Goal: Task Accomplishment & Management: Manage account settings

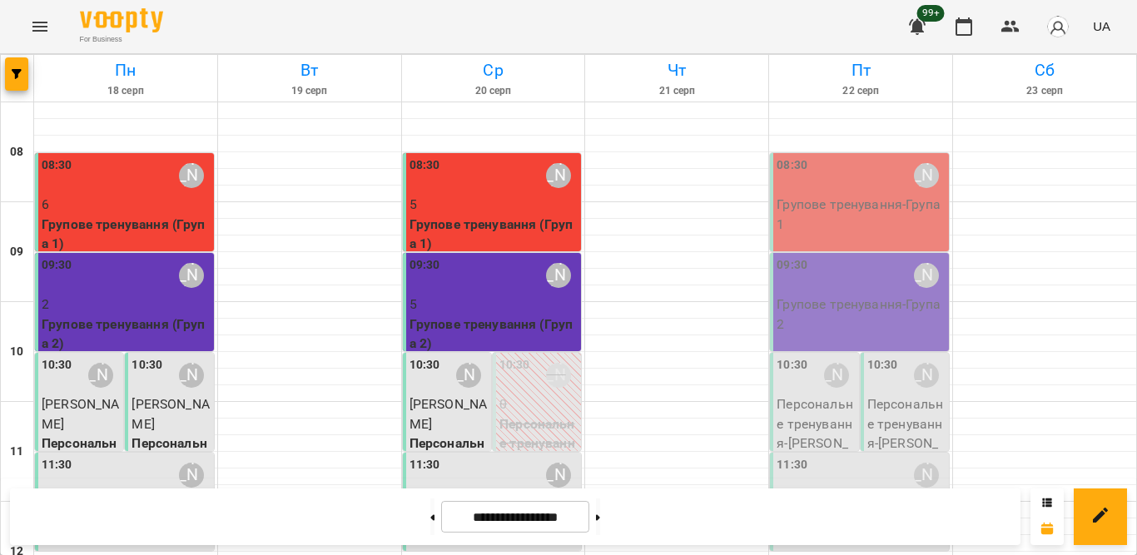
drag, startPoint x: 0, startPoint y: 0, endPoint x: 869, endPoint y: 161, distance: 883.9
click at [869, 161] on div "08:30 [PERSON_NAME]" at bounding box center [861, 175] width 169 height 38
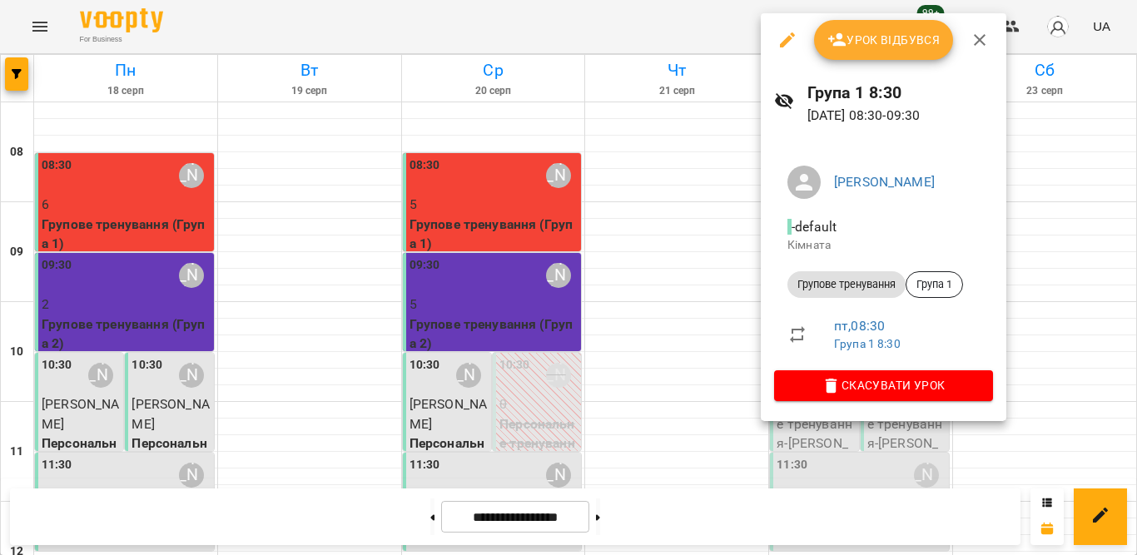
click at [904, 32] on span "Урок відбувся" at bounding box center [883, 40] width 113 height 20
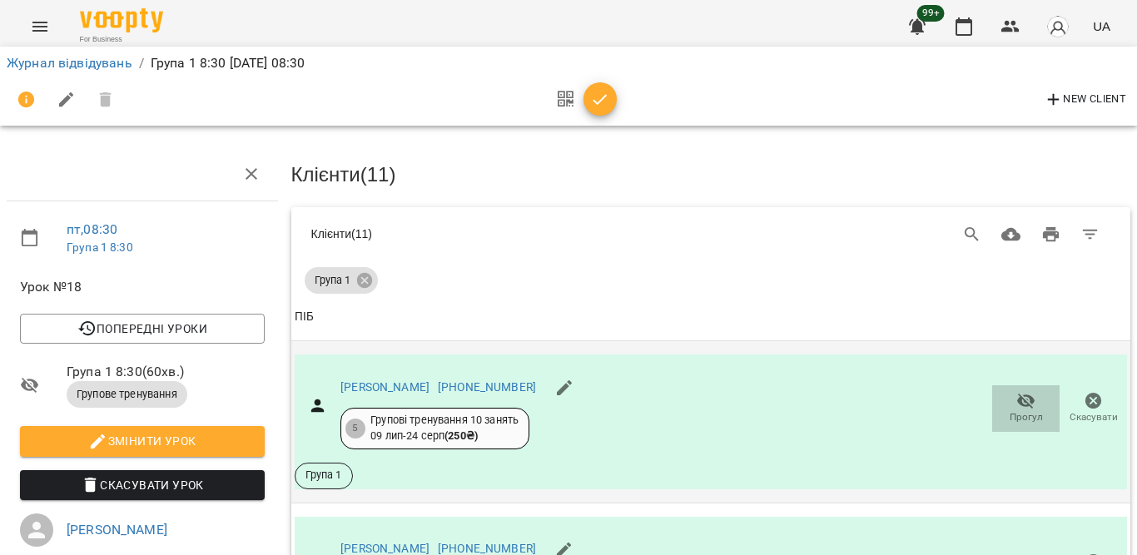
click at [1016, 406] on icon "button" at bounding box center [1026, 401] width 20 height 20
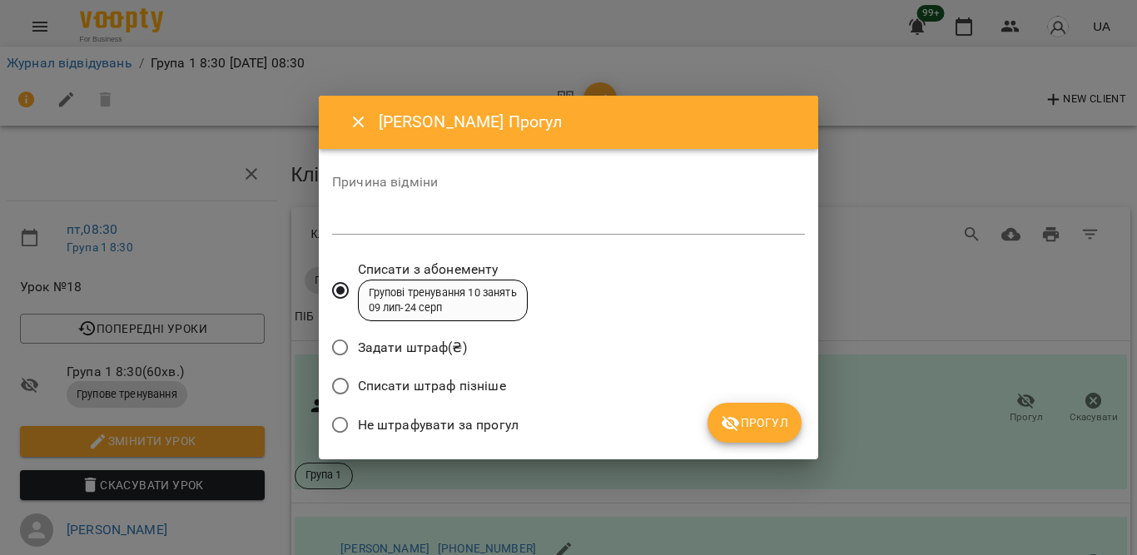
click at [470, 425] on span "Не штрафувати за прогул" at bounding box center [438, 425] width 161 height 20
click at [719, 420] on button "Прогул" at bounding box center [755, 423] width 94 height 40
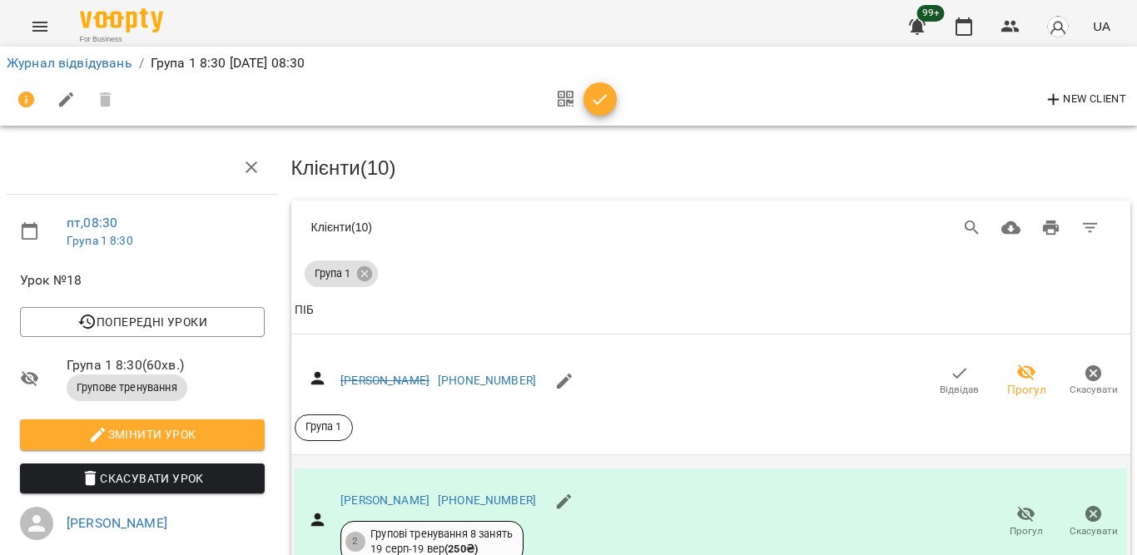
scroll to position [166, 0]
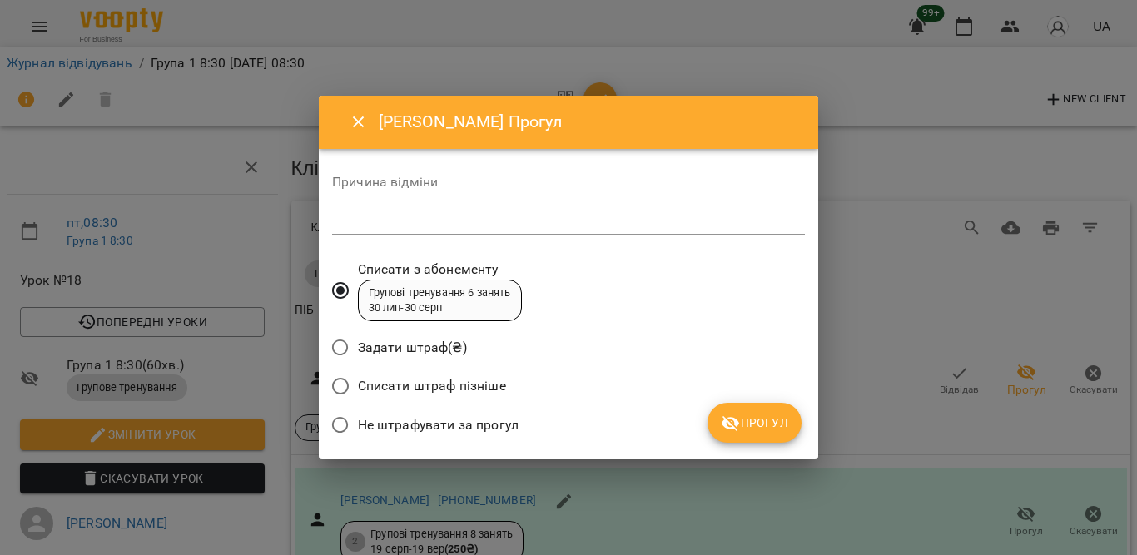
click at [430, 420] on span "Не штрафувати за прогул" at bounding box center [438, 425] width 161 height 20
click at [762, 420] on span "Прогул" at bounding box center [754, 423] width 67 height 20
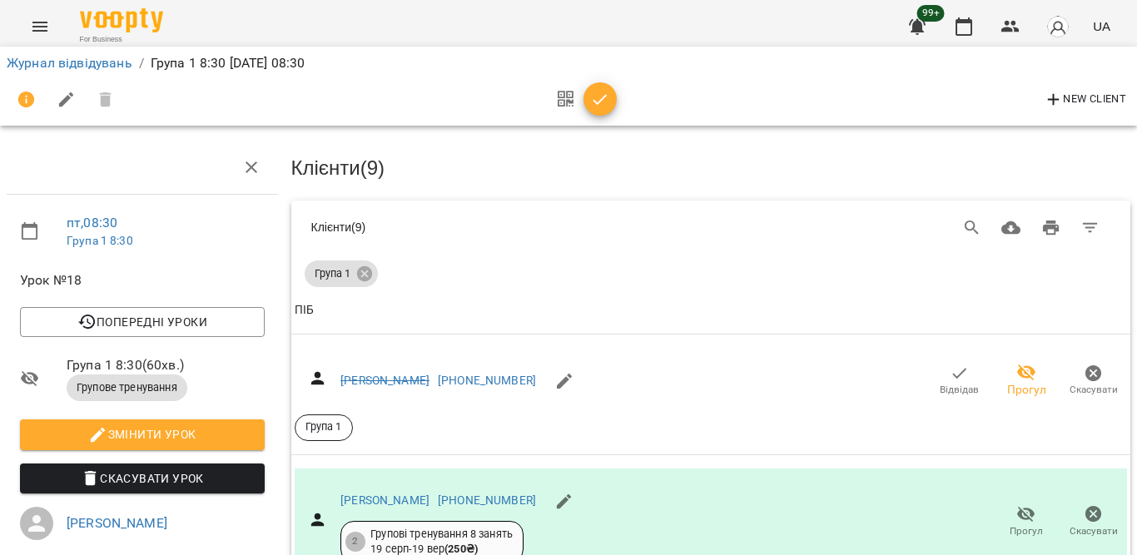
scroll to position [518, 0]
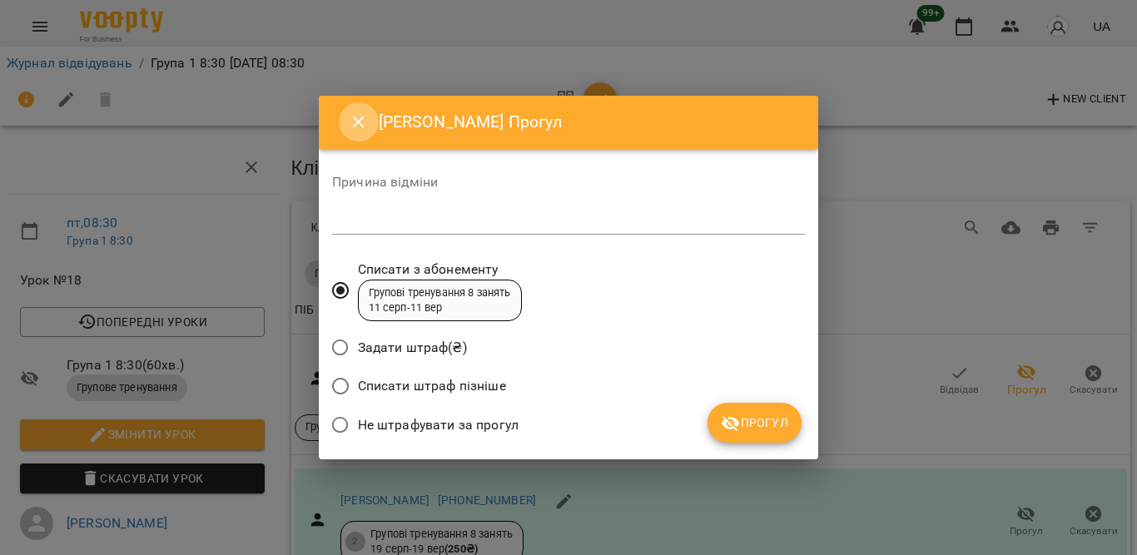
click at [345, 112] on button "Close" at bounding box center [359, 122] width 40 height 40
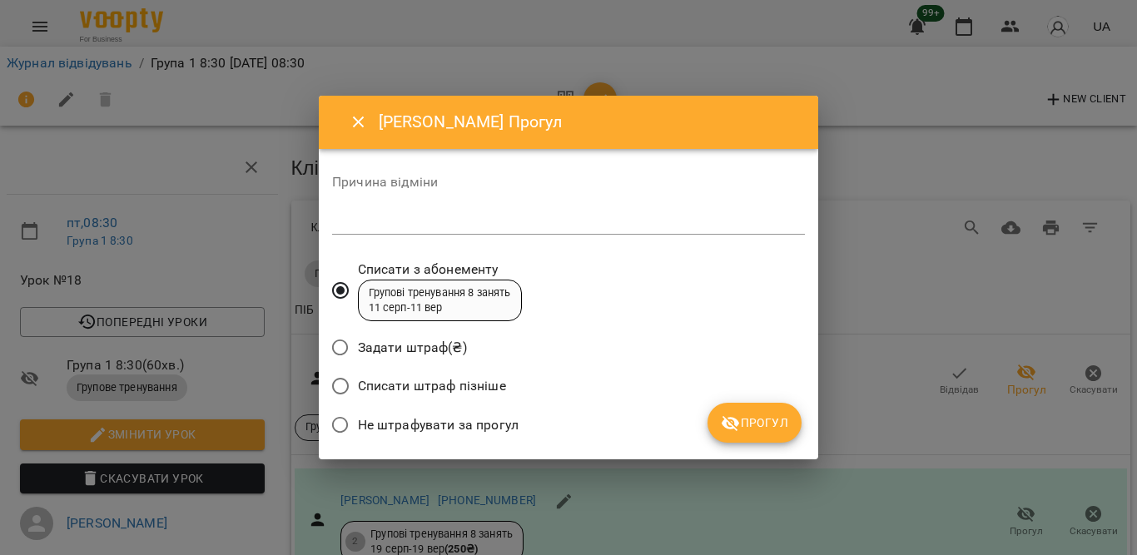
click at [435, 427] on span "Не штрафувати за прогул" at bounding box center [438, 425] width 161 height 20
click at [781, 420] on span "Прогул" at bounding box center [754, 423] width 67 height 20
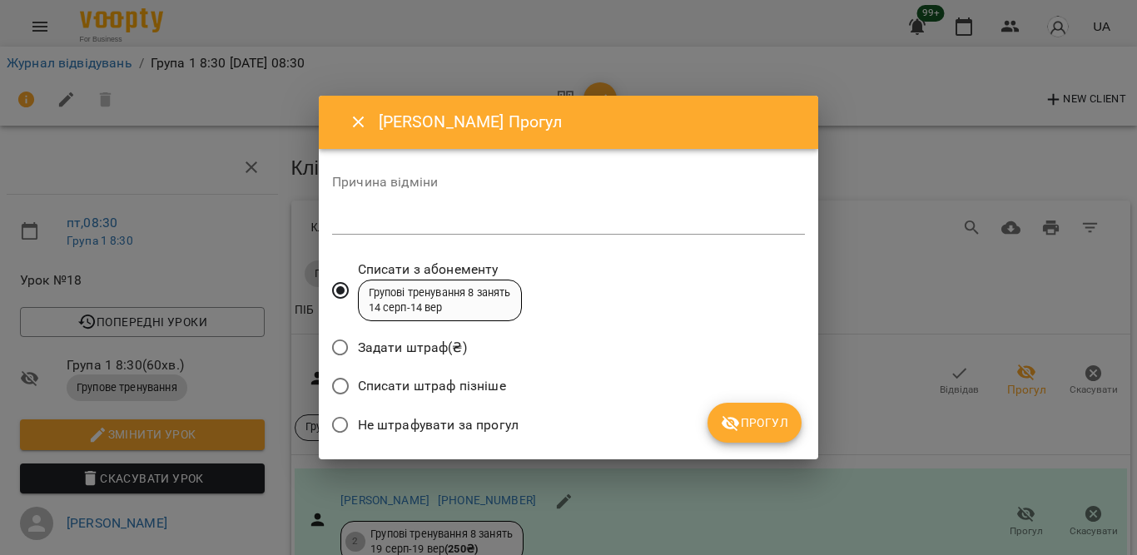
click at [473, 423] on span "Не штрафувати за прогул" at bounding box center [438, 425] width 161 height 20
click at [723, 424] on icon "submit" at bounding box center [731, 424] width 18 height 16
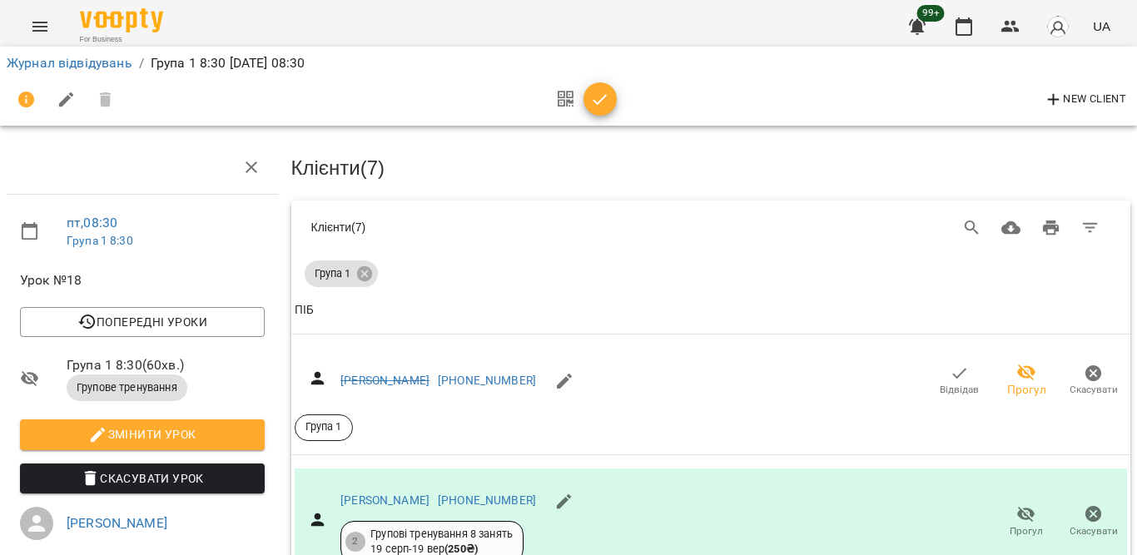
scroll to position [1083, 0]
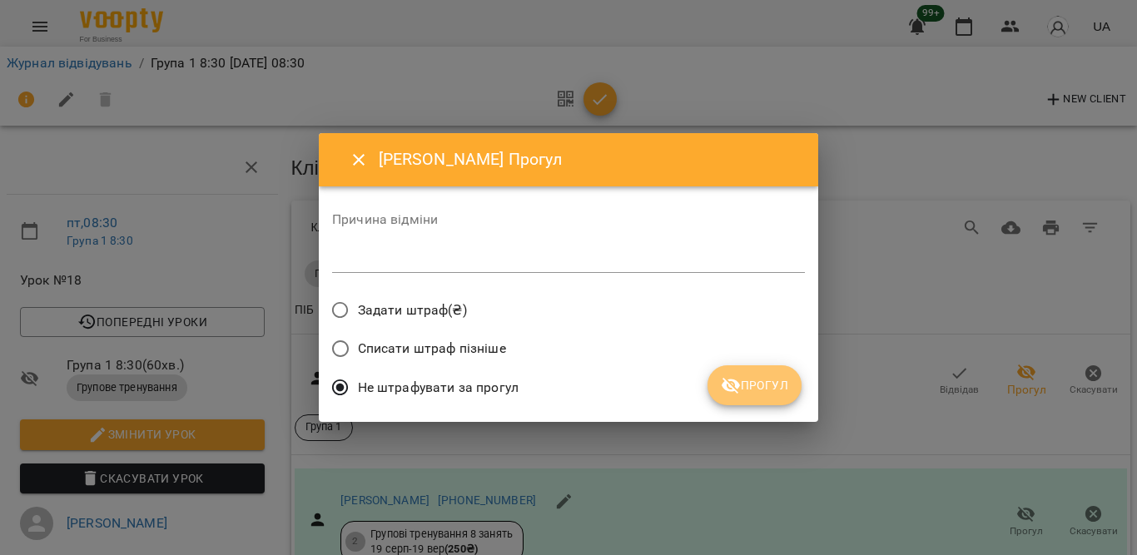
click at [715, 385] on button "Прогул" at bounding box center [755, 385] width 94 height 40
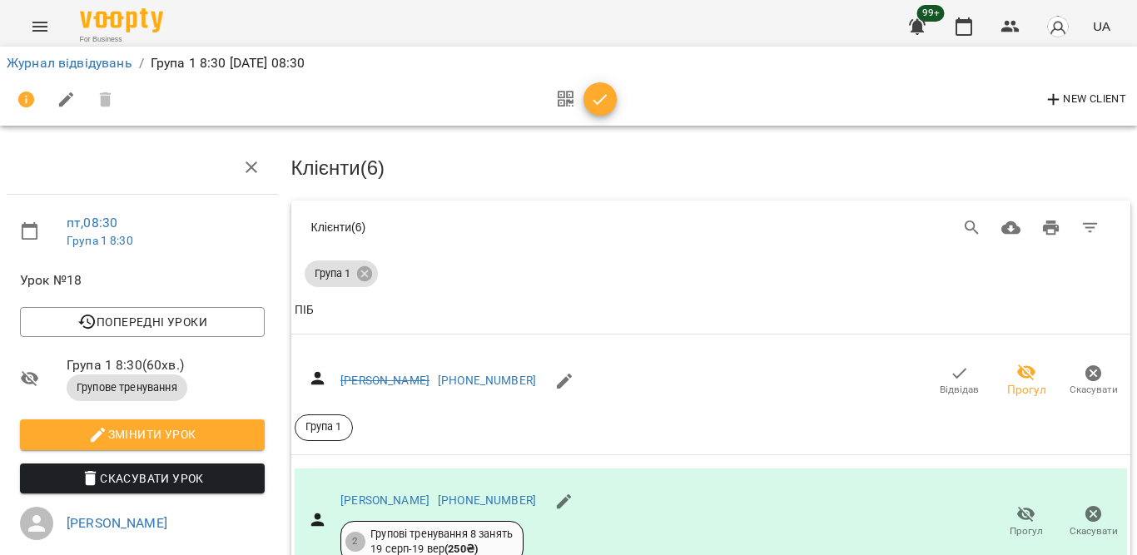
scroll to position [1239, 0]
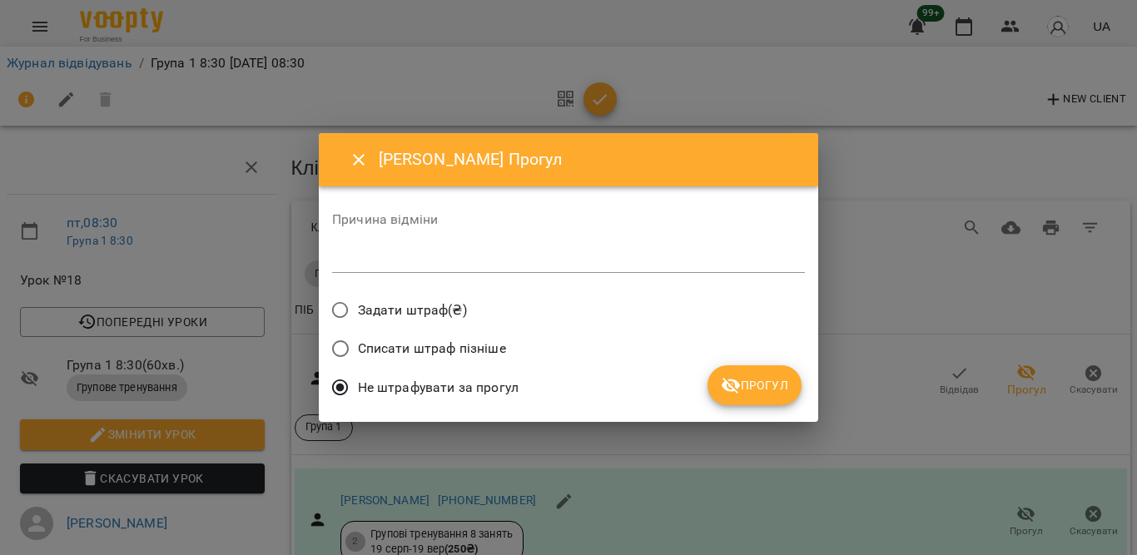
click at [747, 382] on span "Прогул" at bounding box center [754, 385] width 67 height 20
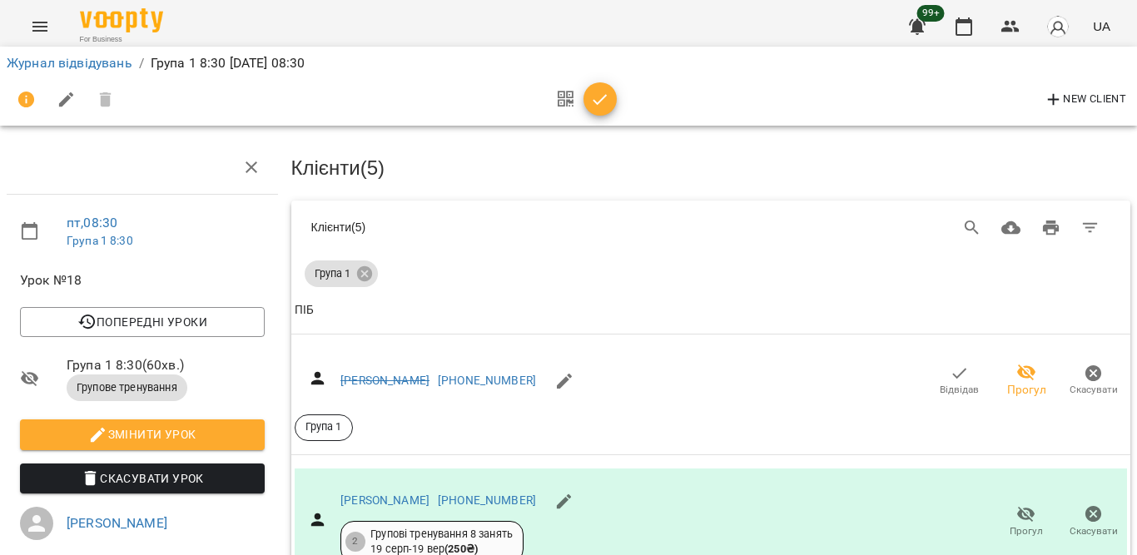
scroll to position [1345, 0]
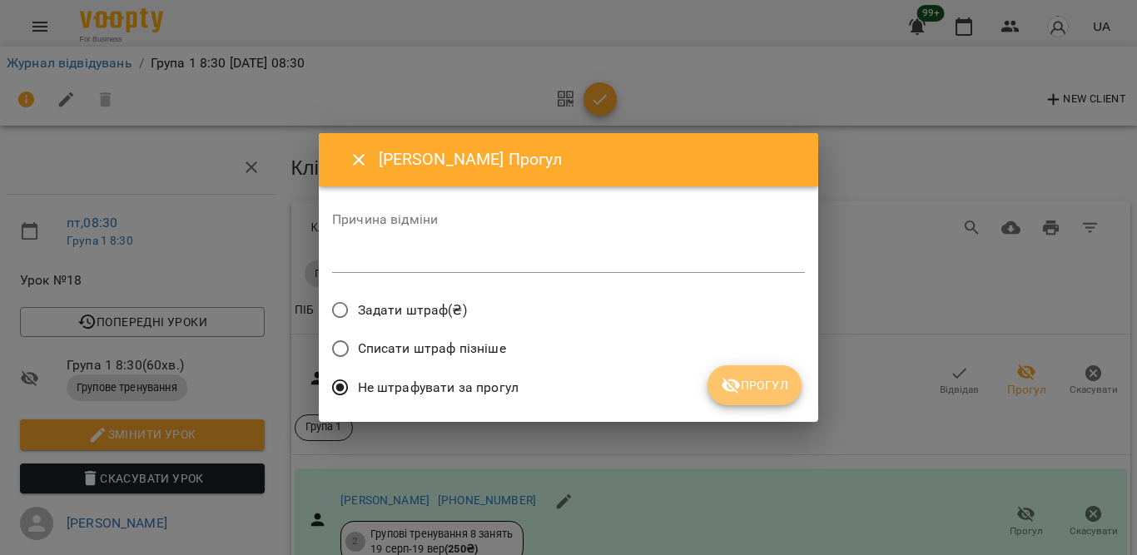
click at [763, 383] on span "Прогул" at bounding box center [754, 385] width 67 height 20
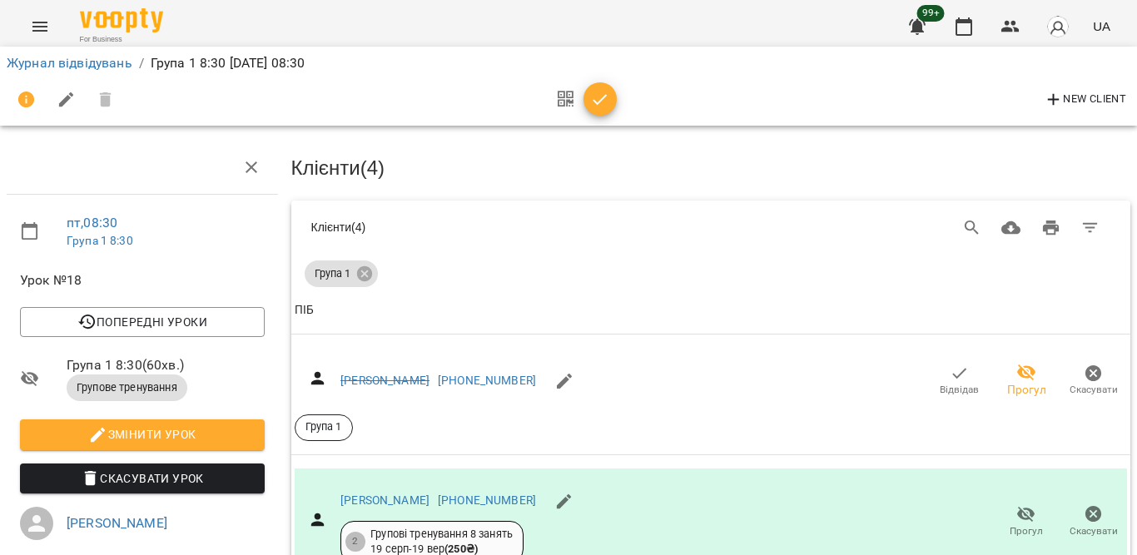
click at [598, 93] on icon "button" at bounding box center [600, 100] width 20 height 20
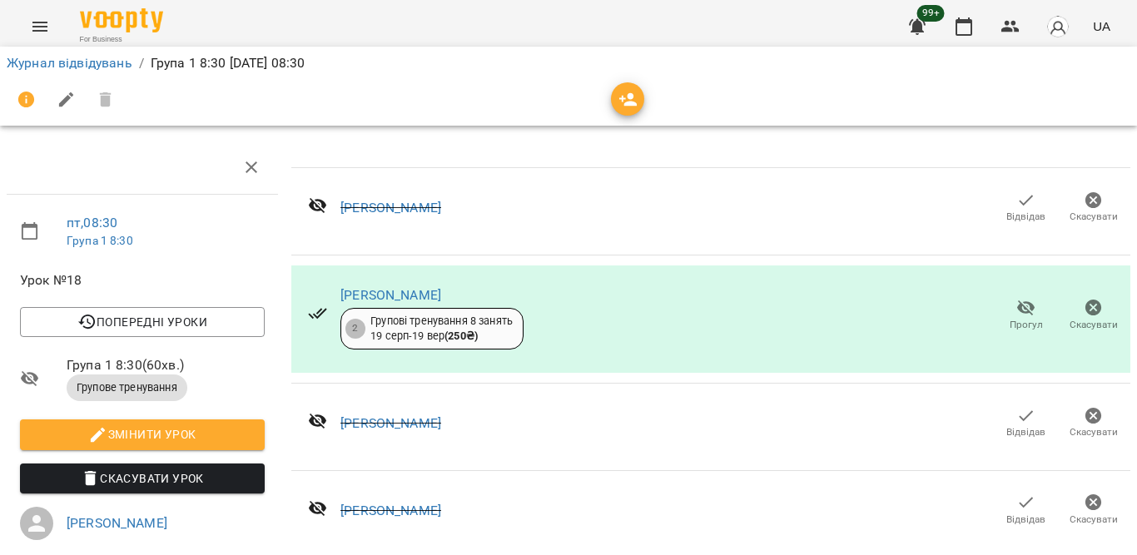
scroll to position [771, 0]
click at [961, 24] on icon "button" at bounding box center [964, 27] width 20 height 20
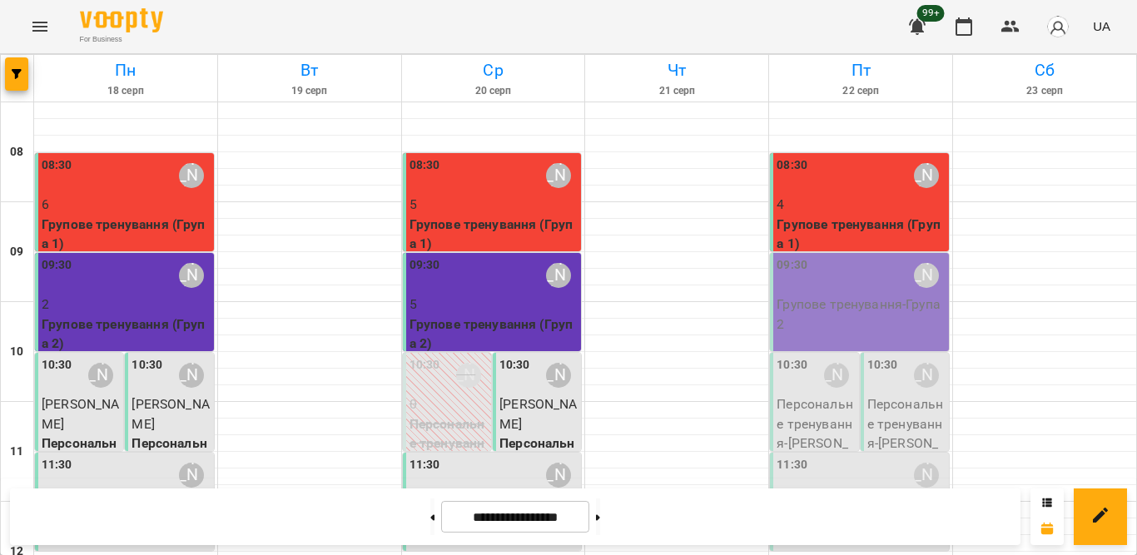
click at [867, 275] on div "09:30 [PERSON_NAME]" at bounding box center [861, 275] width 169 height 38
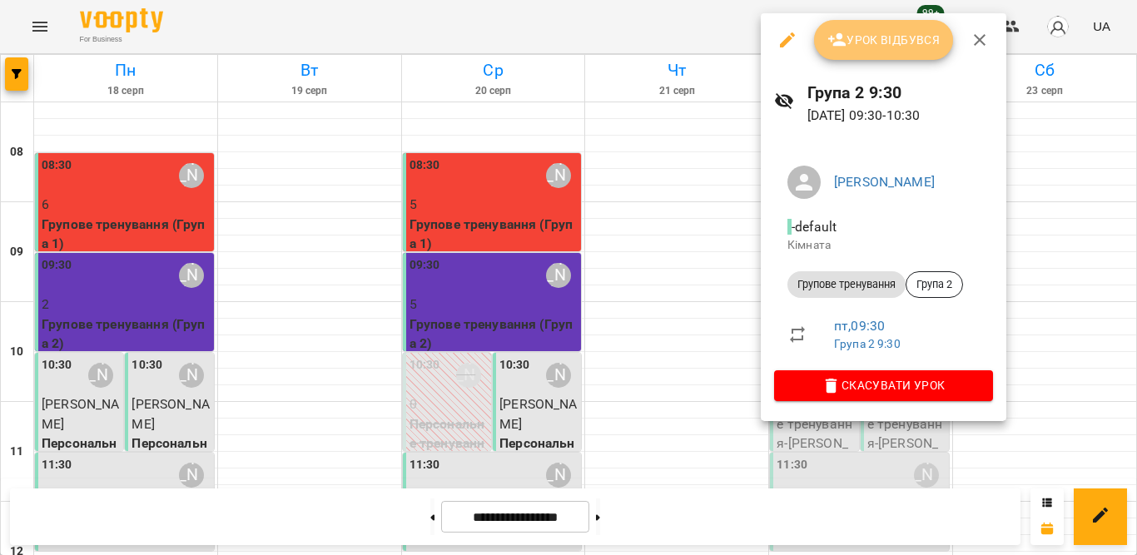
click at [864, 46] on span "Урок відбувся" at bounding box center [883, 40] width 113 height 20
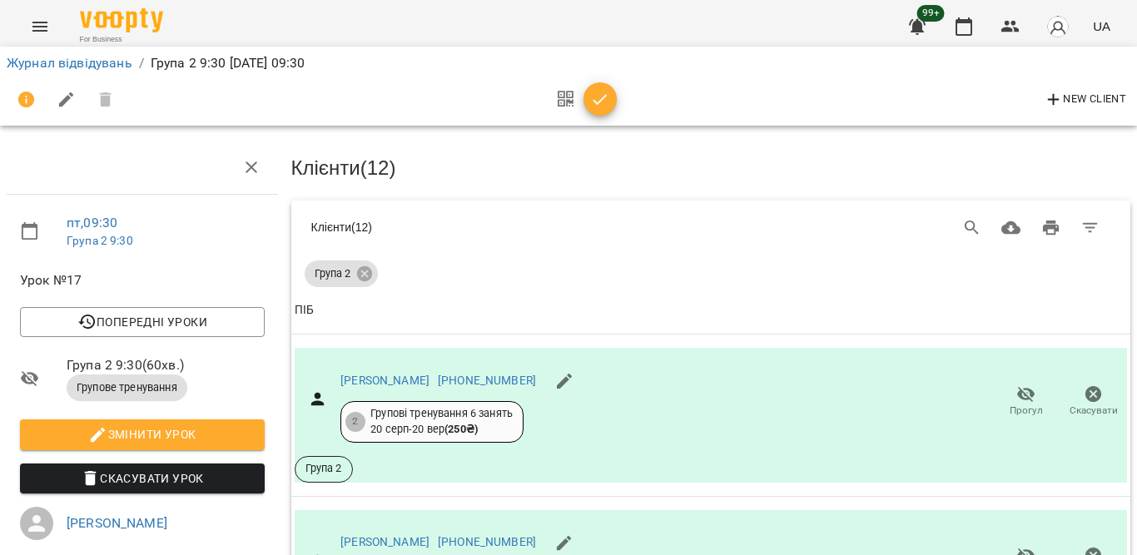
scroll to position [261, 0]
click at [1017, 549] on icon "button" at bounding box center [1026, 557] width 18 height 16
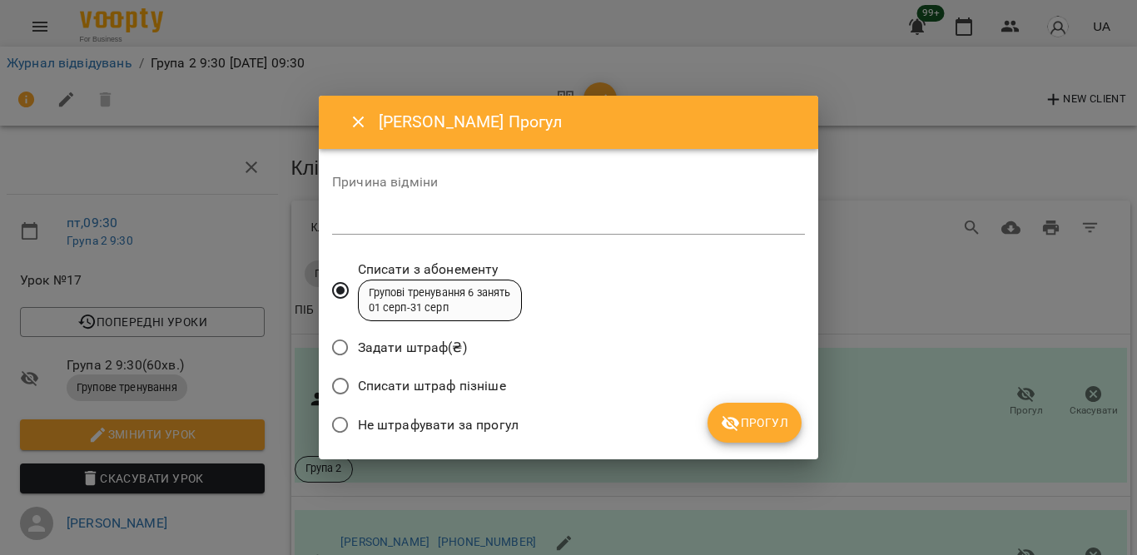
click at [375, 425] on span "Не штрафувати за прогул" at bounding box center [438, 425] width 161 height 20
click at [742, 414] on span "Прогул" at bounding box center [754, 423] width 67 height 20
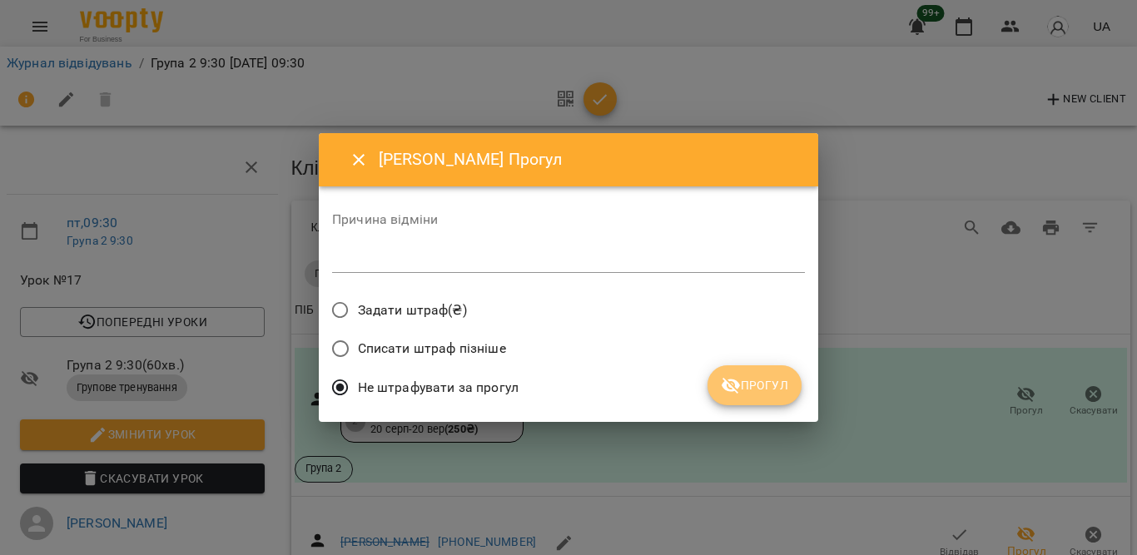
click at [742, 378] on span "Прогул" at bounding box center [754, 385] width 67 height 20
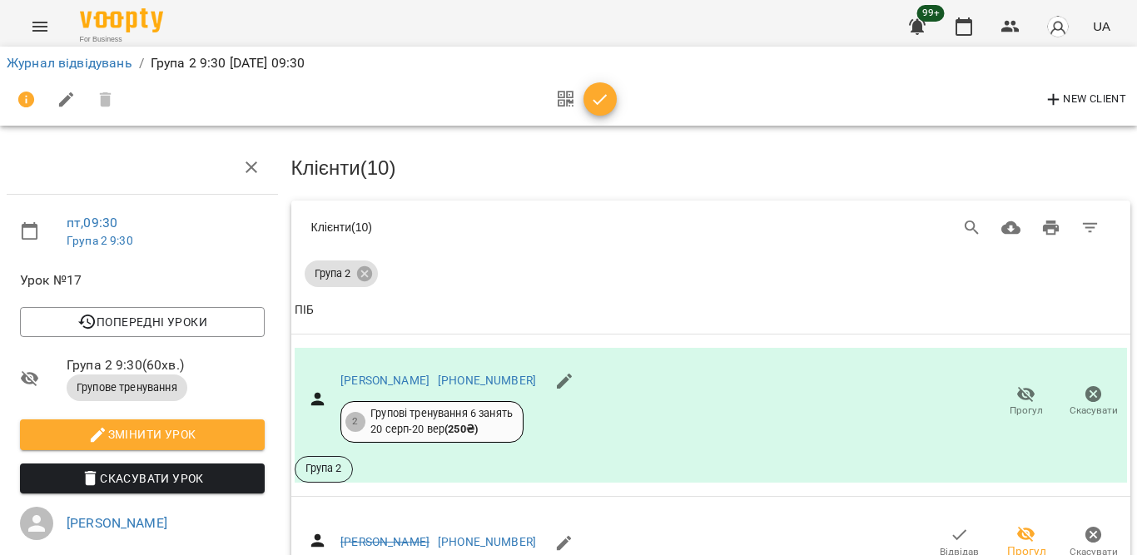
scroll to position [677, 0]
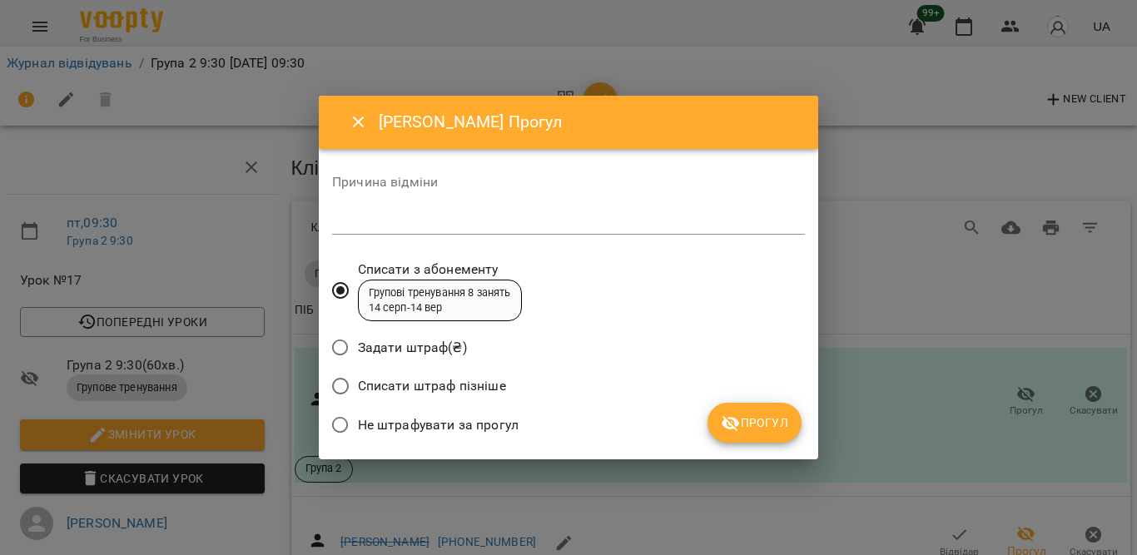
click at [466, 415] on span "Не штрафувати за прогул" at bounding box center [438, 425] width 161 height 20
click at [776, 425] on span "Прогул" at bounding box center [754, 423] width 67 height 20
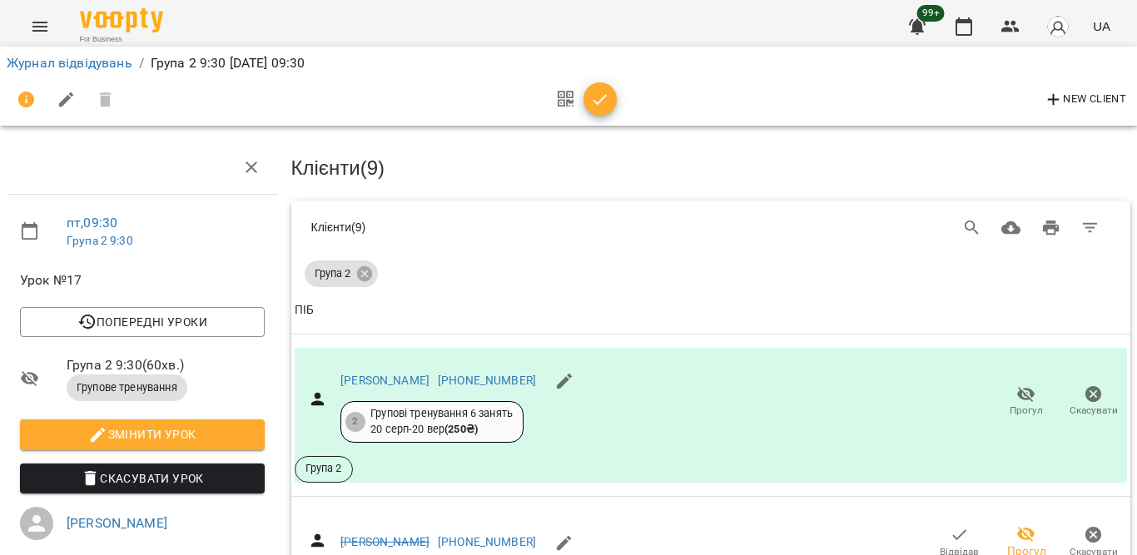
scroll to position [688, 0]
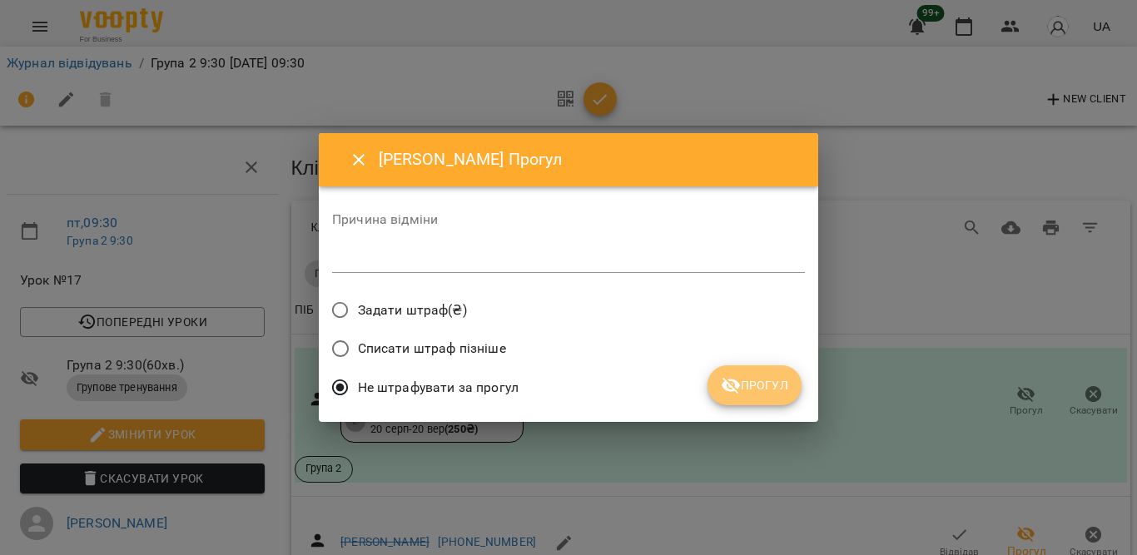
click at [732, 389] on icon "submit" at bounding box center [731, 385] width 20 height 20
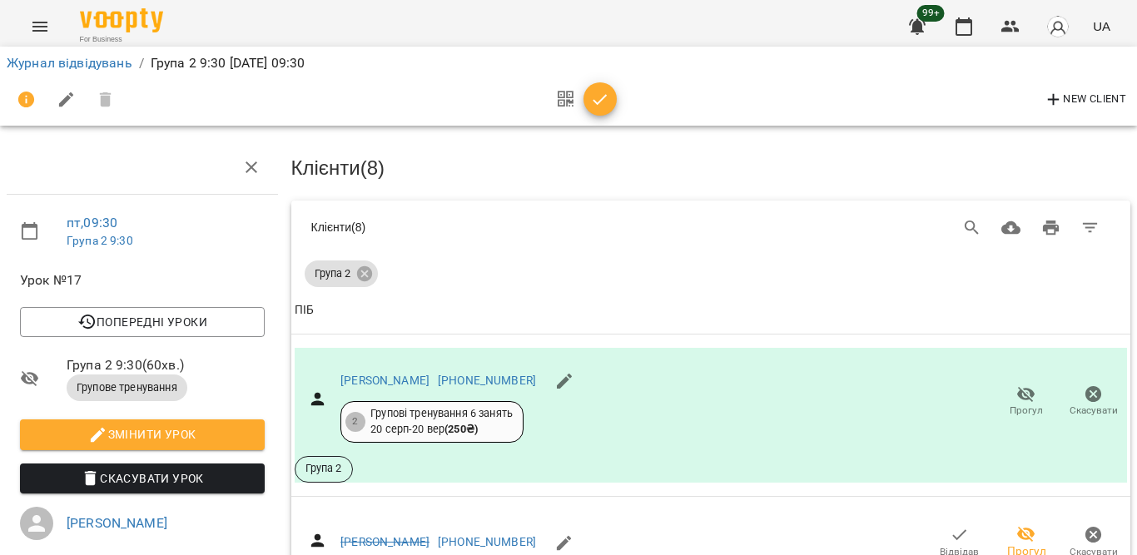
scroll to position [1090, 0]
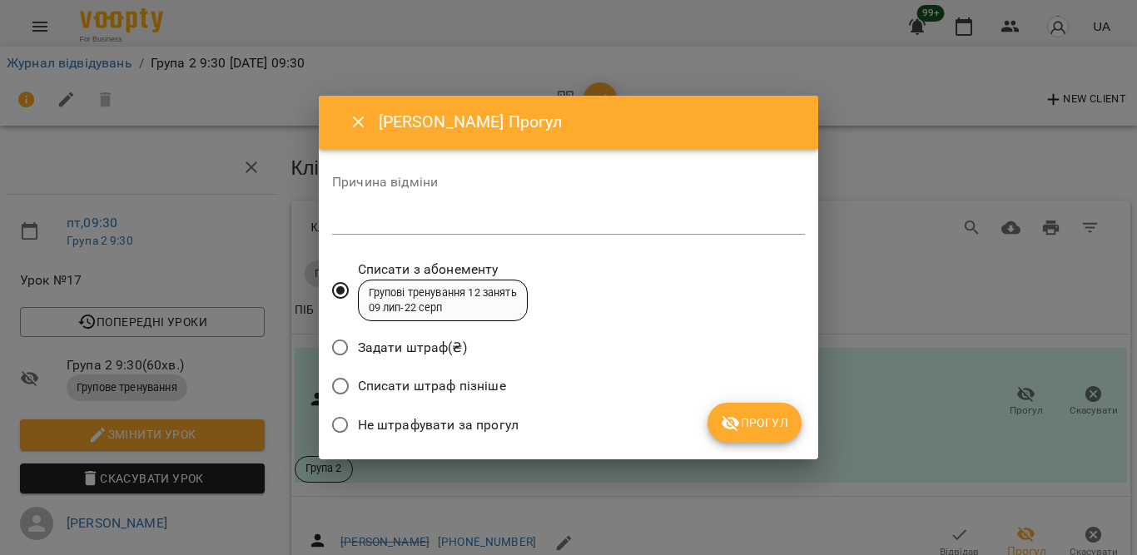
click at [427, 426] on span "Не штрафувати за прогул" at bounding box center [438, 425] width 161 height 20
click at [776, 411] on button "Прогул" at bounding box center [755, 423] width 94 height 40
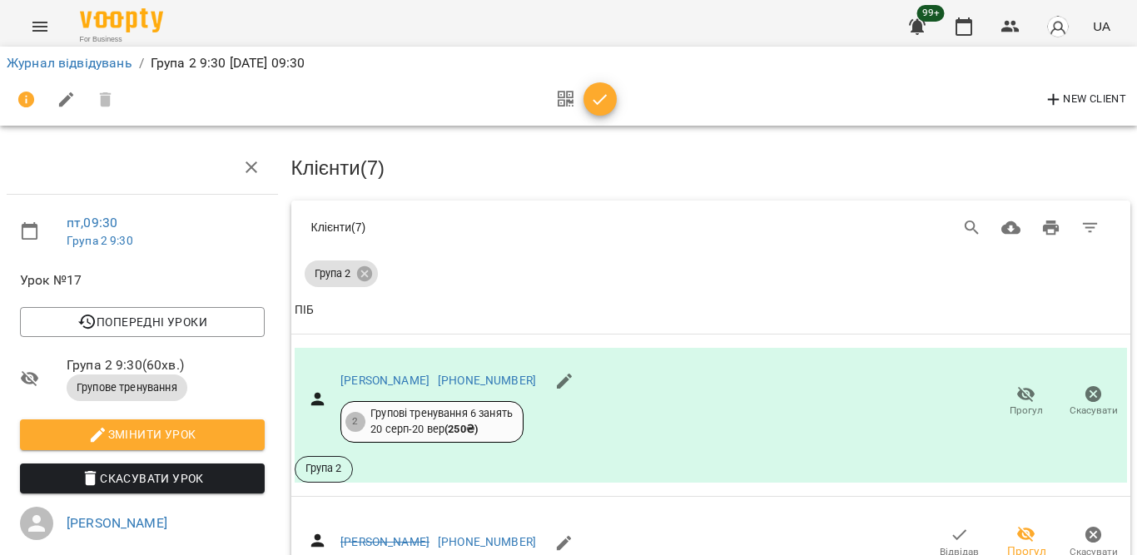
scroll to position [1466, 0]
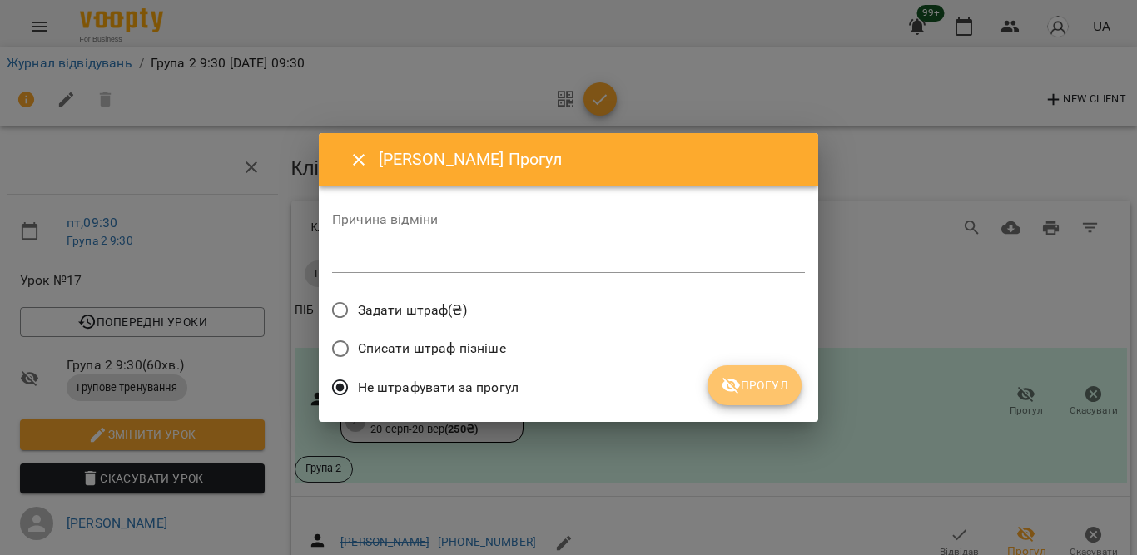
click at [728, 380] on icon "submit" at bounding box center [731, 385] width 20 height 20
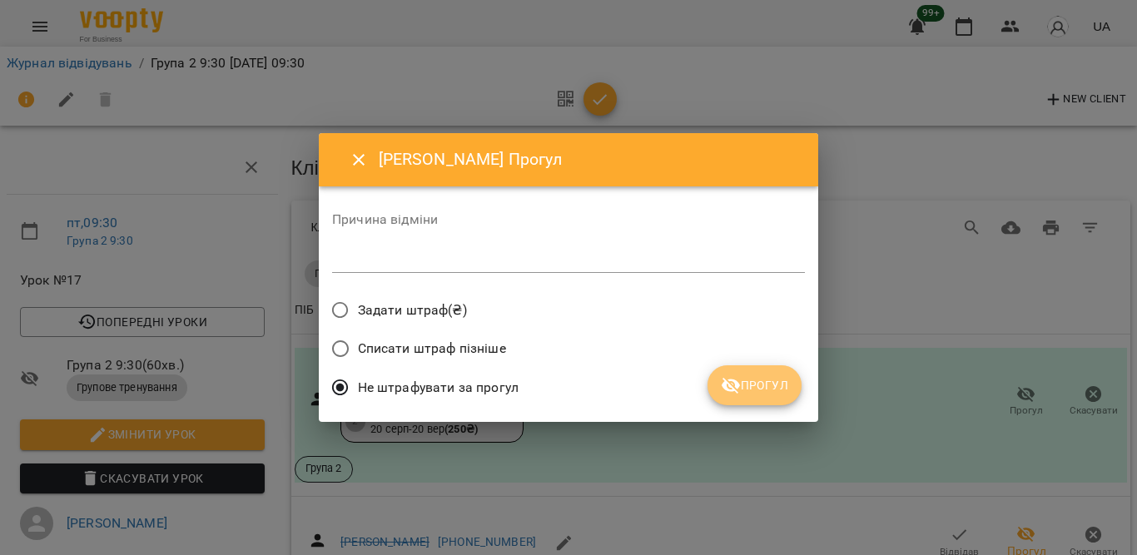
click at [735, 393] on icon "submit" at bounding box center [731, 385] width 20 height 20
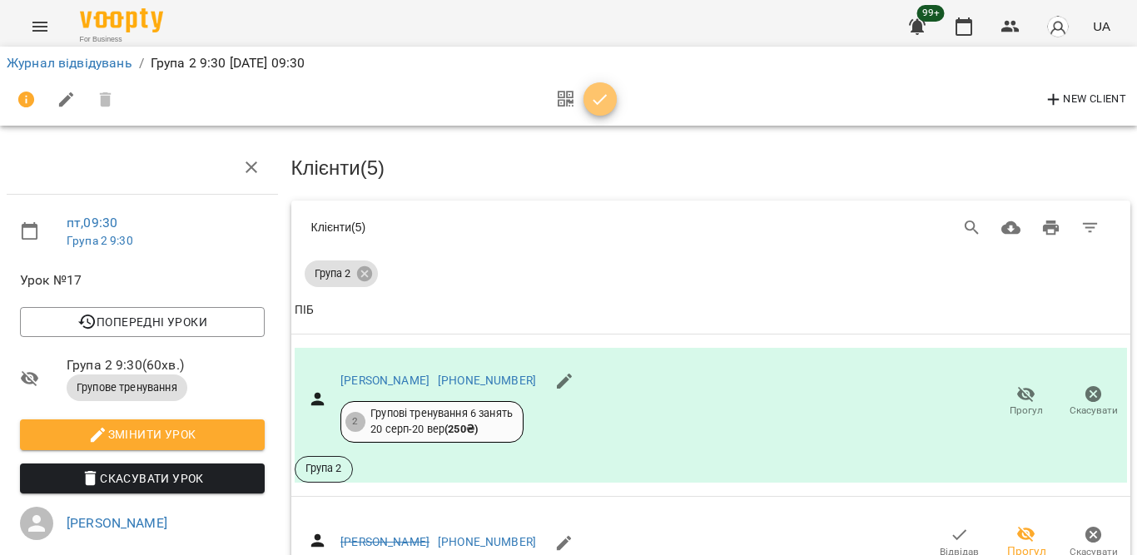
click at [593, 106] on icon "button" at bounding box center [600, 100] width 20 height 20
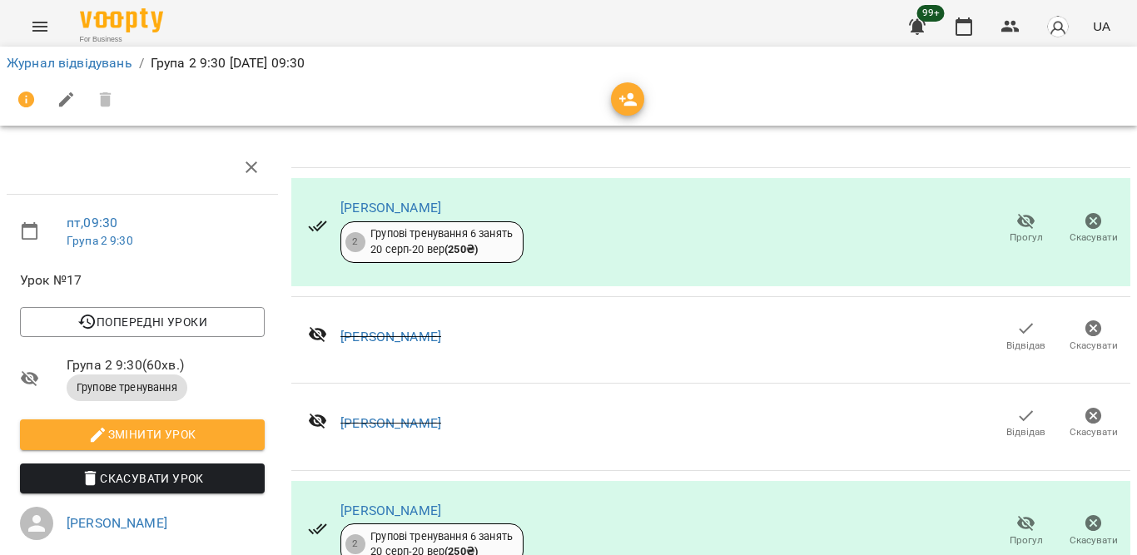
scroll to position [858, 0]
click at [968, 20] on icon "button" at bounding box center [964, 26] width 17 height 18
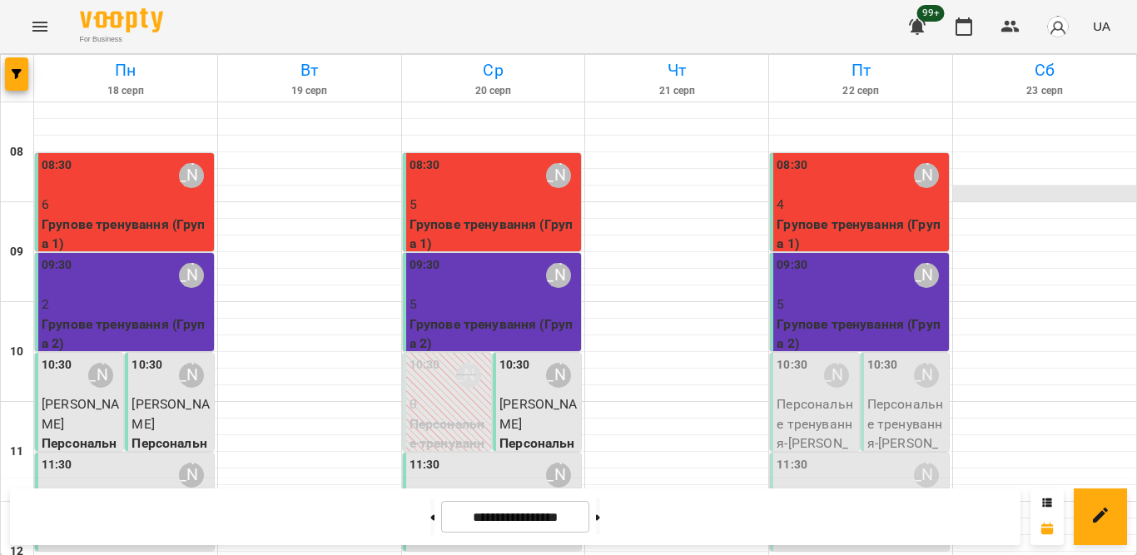
scroll to position [52, 0]
click at [842, 195] on p "4" at bounding box center [861, 205] width 169 height 20
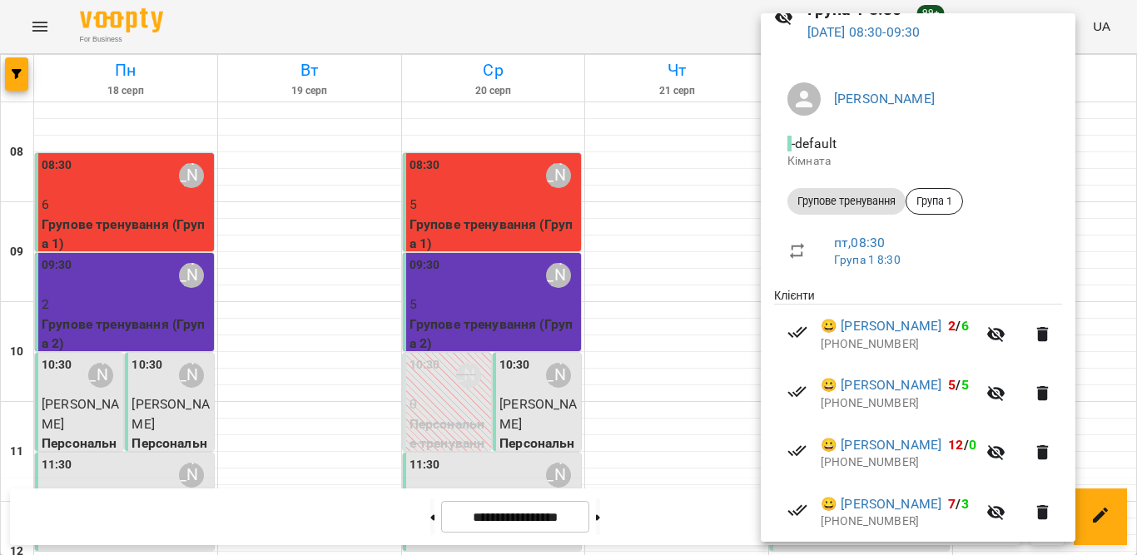
scroll to position [0, 0]
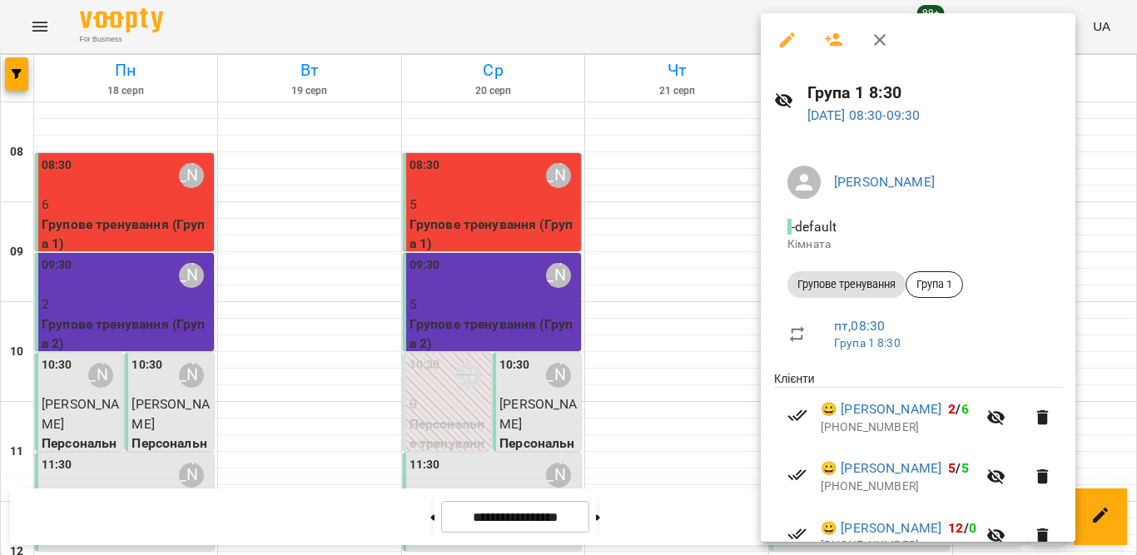
click at [881, 42] on icon "button" at bounding box center [880, 40] width 12 height 12
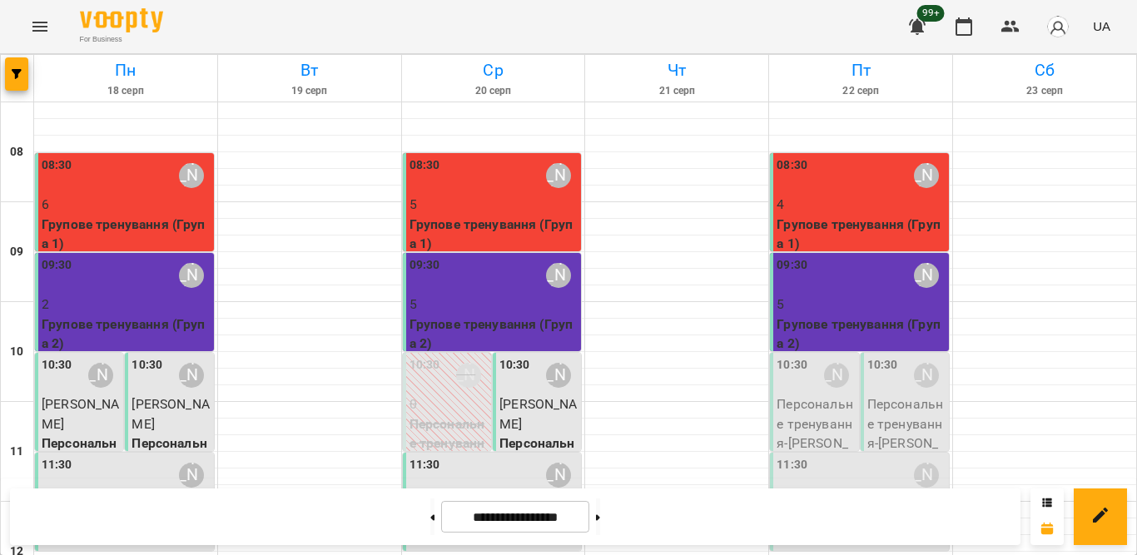
click at [868, 295] on p "5" at bounding box center [861, 305] width 169 height 20
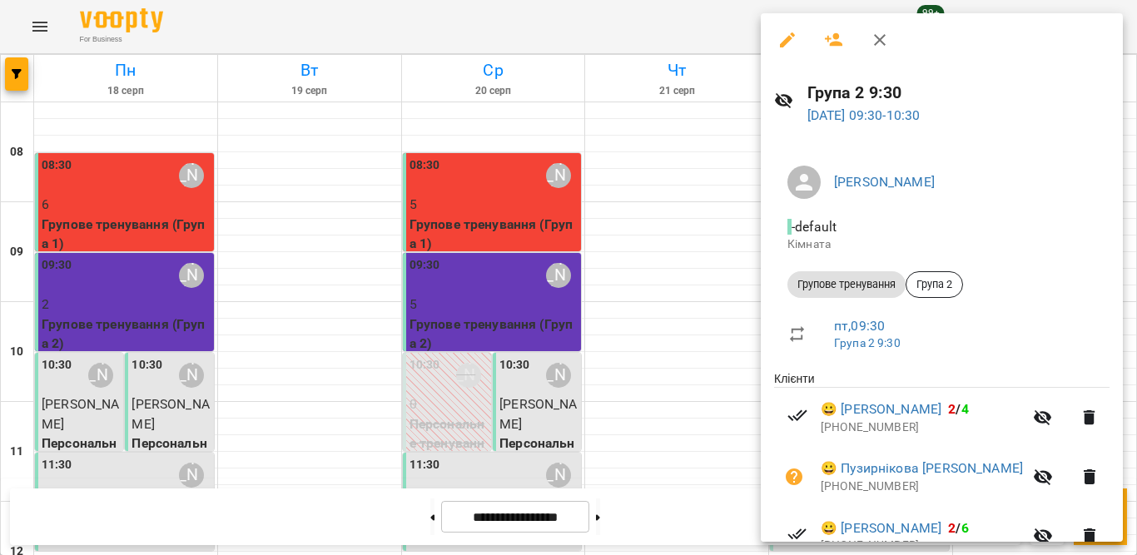
click at [886, 35] on icon "button" at bounding box center [880, 40] width 20 height 20
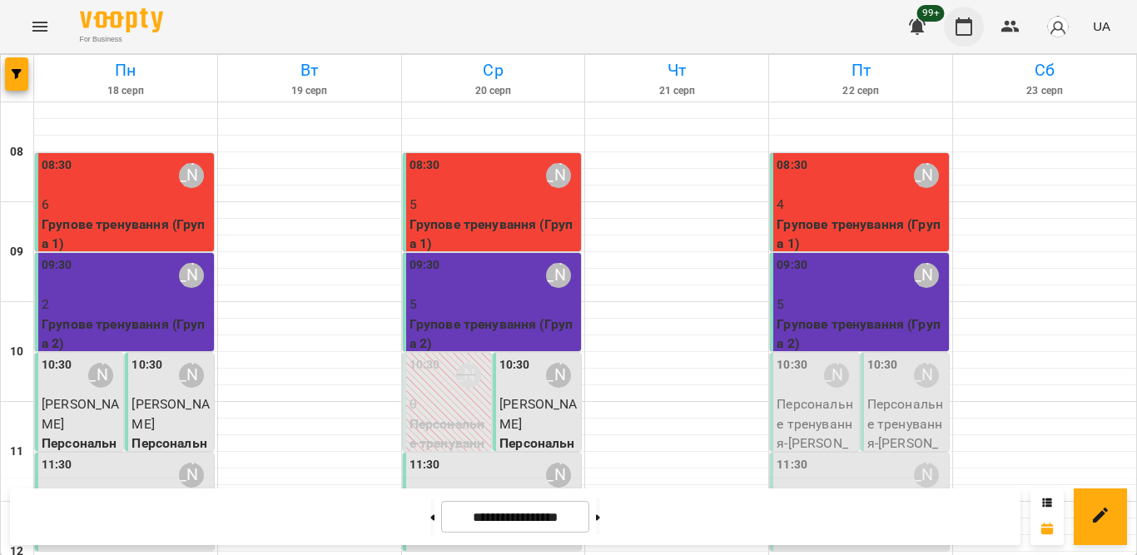
click at [957, 31] on icon "button" at bounding box center [964, 26] width 17 height 18
click at [777, 378] on div "10:30" at bounding box center [792, 375] width 31 height 38
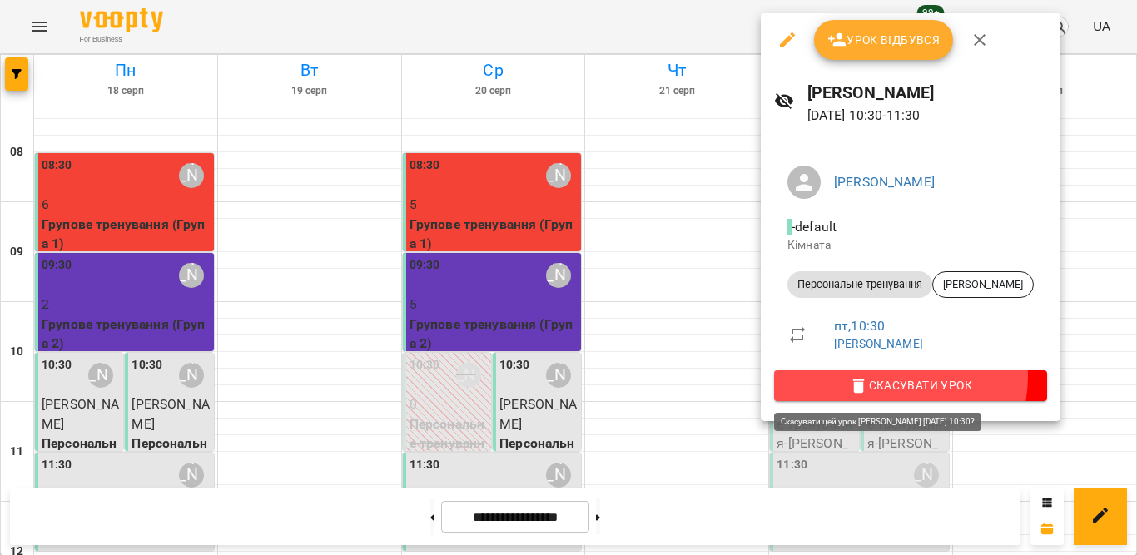
click at [890, 376] on span "Скасувати Урок" at bounding box center [910, 385] width 246 height 20
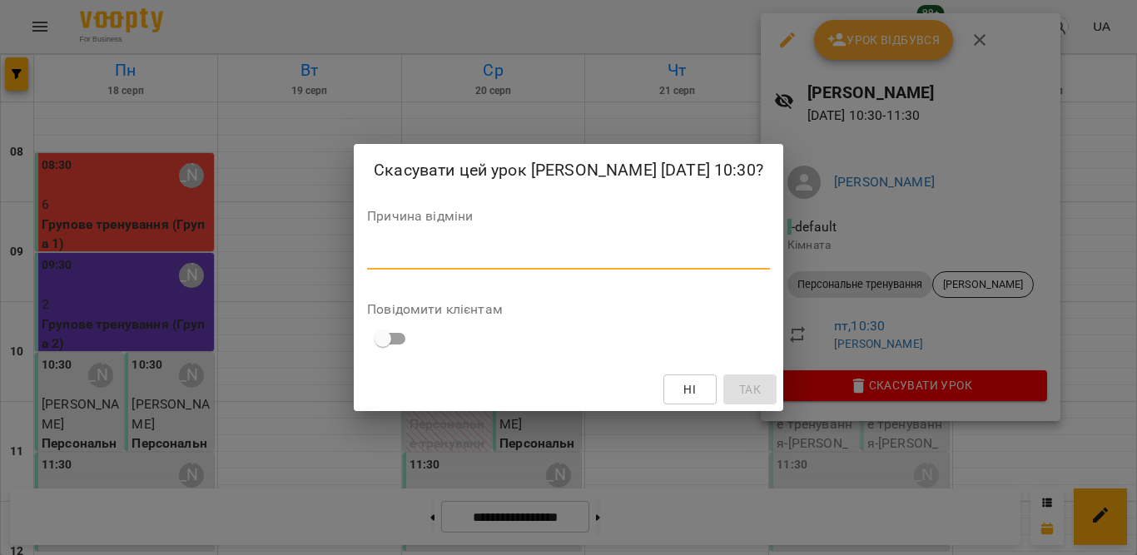
click at [636, 264] on textarea at bounding box center [568, 256] width 403 height 16
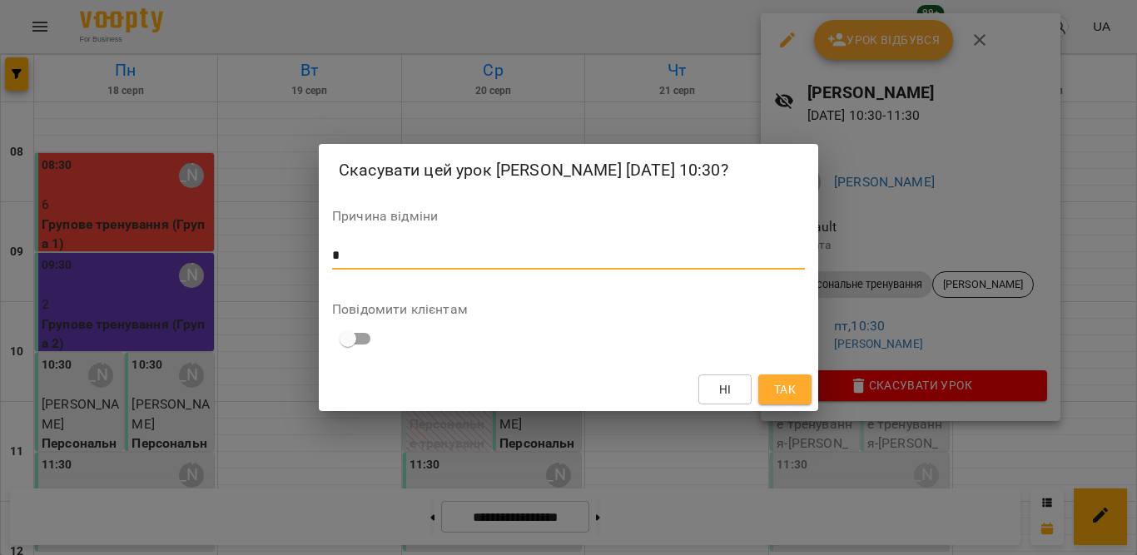
type textarea "*"
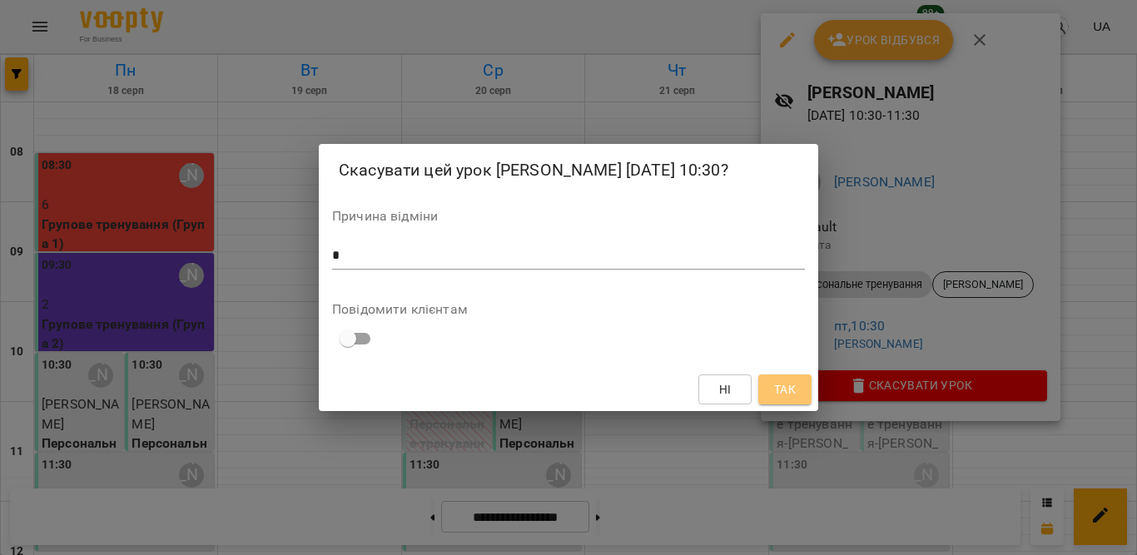
click at [790, 395] on span "Так" at bounding box center [785, 390] width 22 height 20
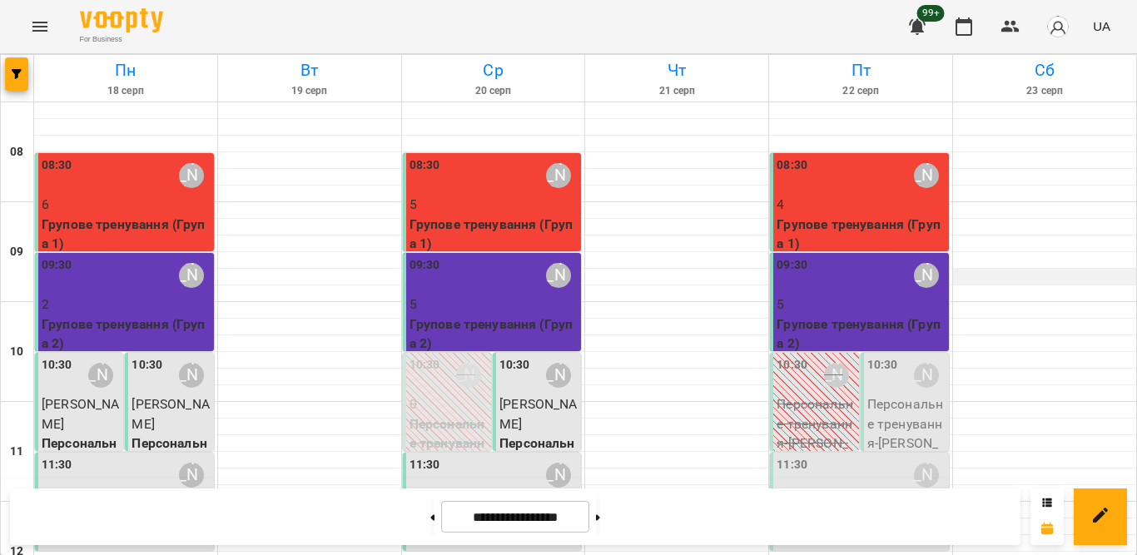
click at [1047, 276] on div at bounding box center [1044, 277] width 183 height 17
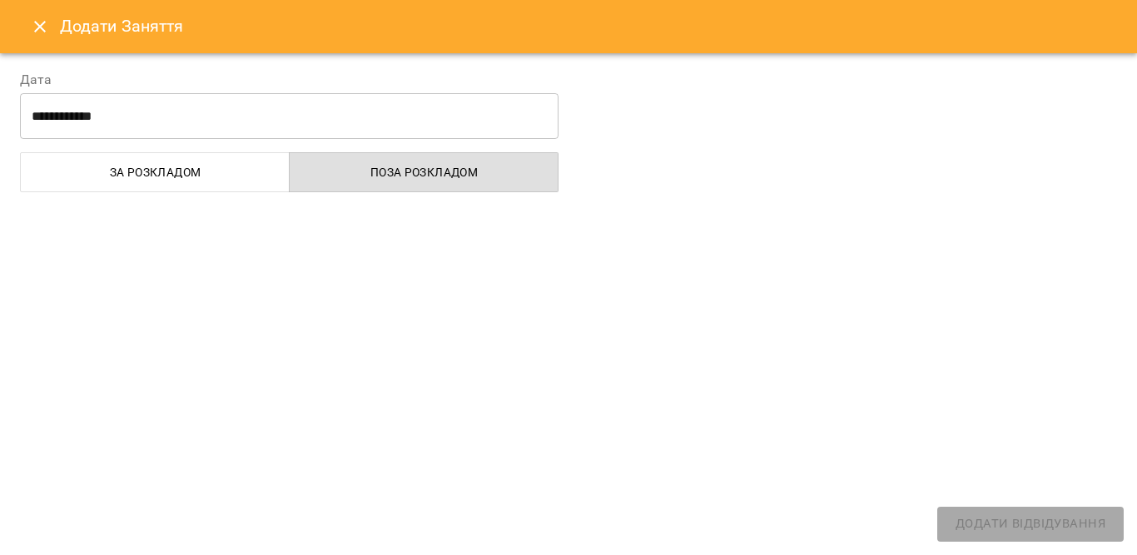
select select
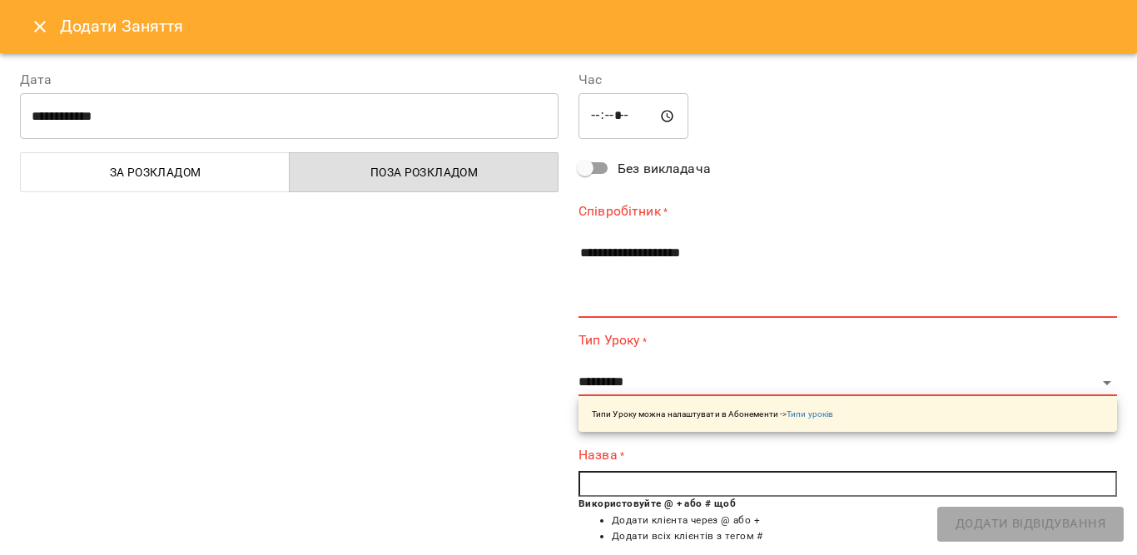
click at [28, 25] on button "Close" at bounding box center [40, 27] width 40 height 40
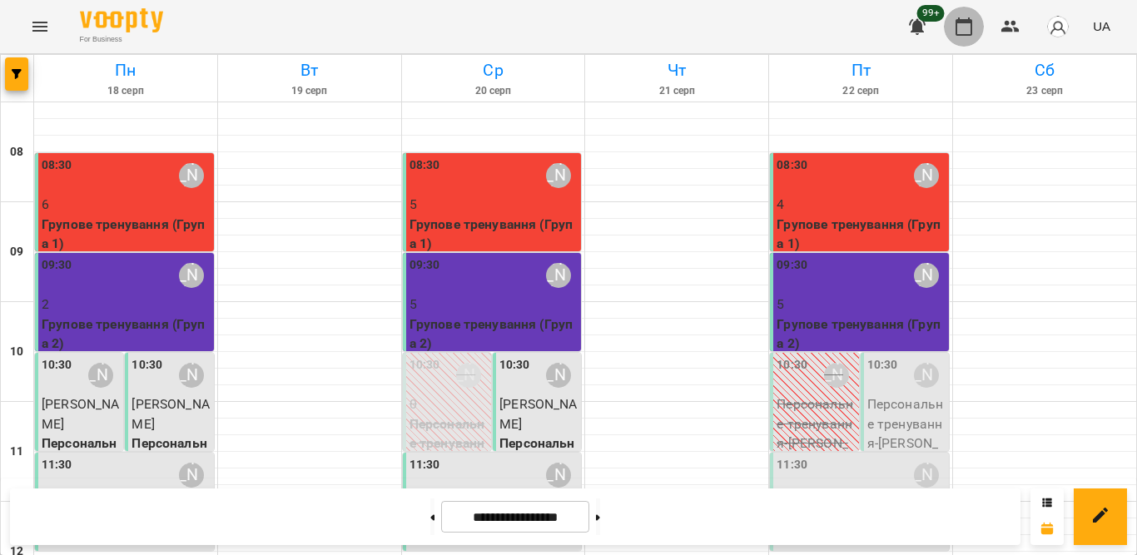
click at [962, 32] on icon "button" at bounding box center [964, 27] width 20 height 20
